Goal: Task Accomplishment & Management: Manage account settings

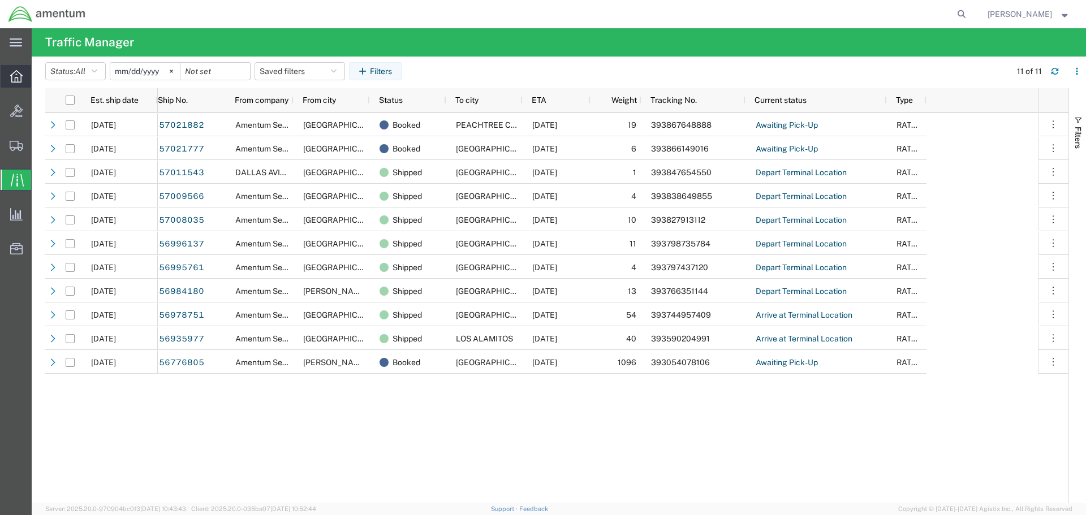
click at [13, 79] on icon at bounding box center [16, 76] width 12 height 12
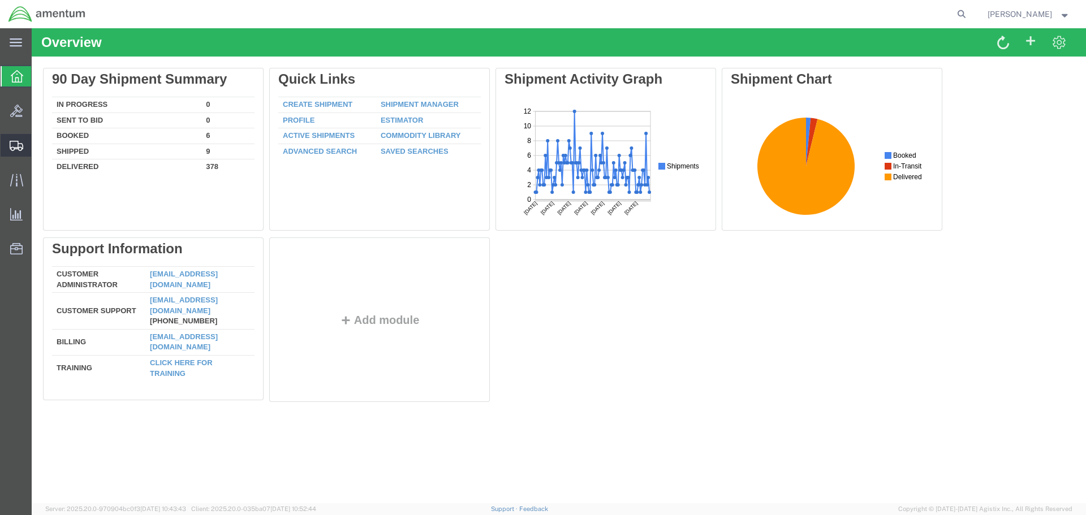
click at [12, 144] on icon at bounding box center [17, 146] width 14 height 10
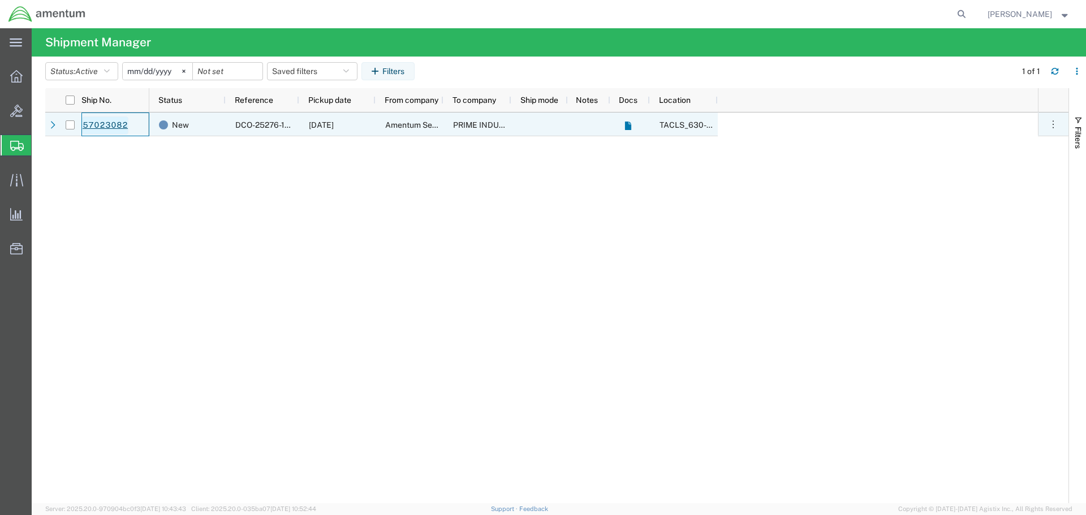
click at [111, 127] on link "57023082" at bounding box center [105, 126] width 46 height 18
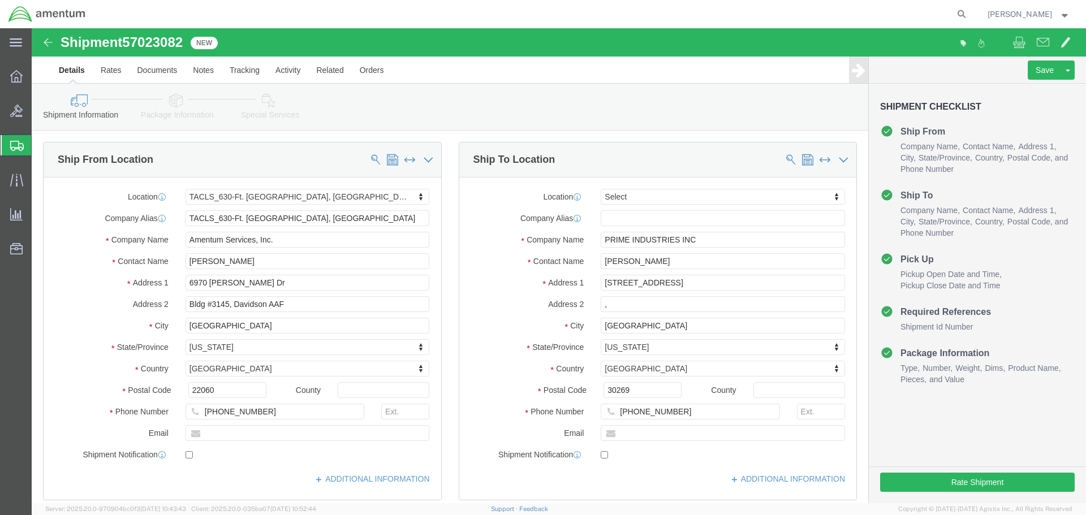
select select "42715"
select select
click button "Rate Shipment"
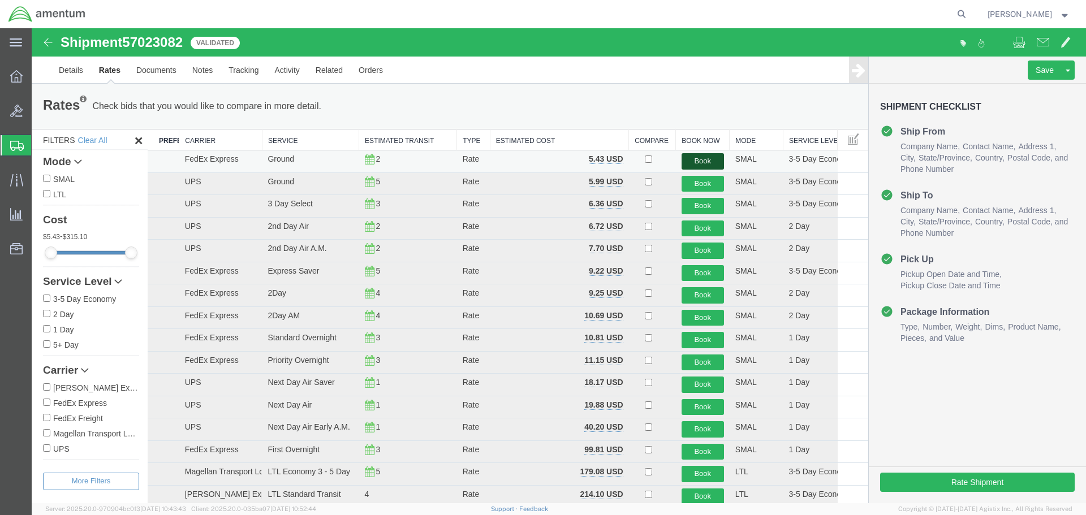
click at [695, 162] on button "Book" at bounding box center [702, 161] width 42 height 16
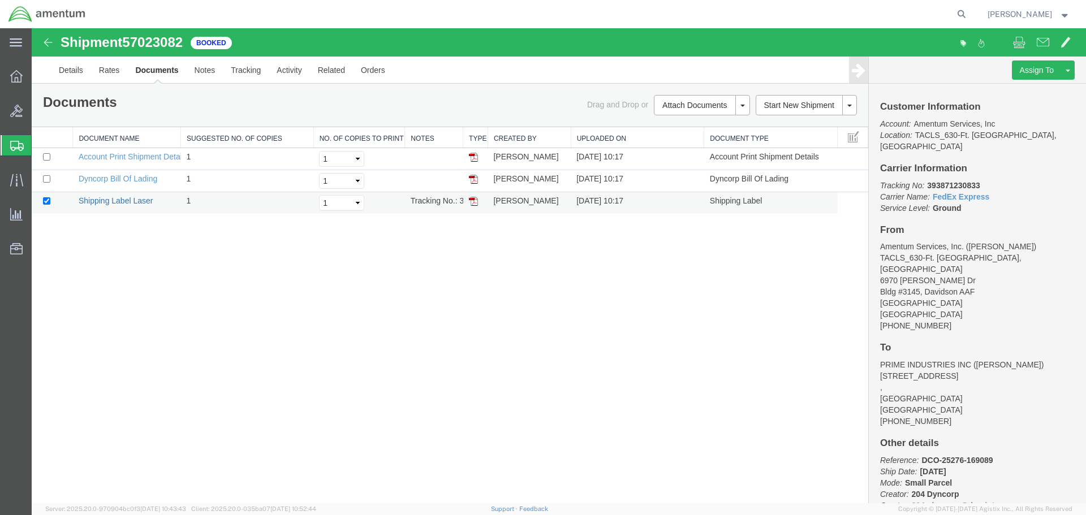
click at [127, 200] on link "Shipping Label Laser" at bounding box center [116, 200] width 75 height 9
click at [19, 182] on icon at bounding box center [16, 180] width 13 height 13
